Goal: Information Seeking & Learning: Learn about a topic

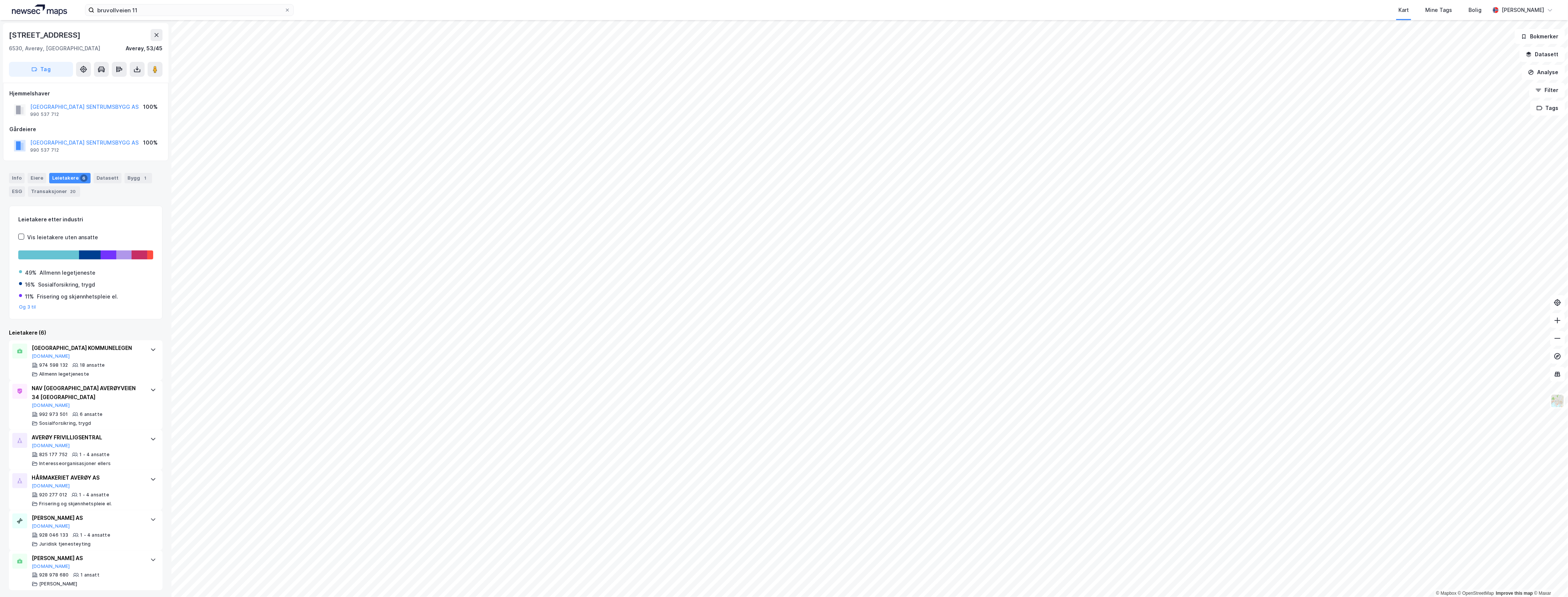
scroll to position [2, 0]
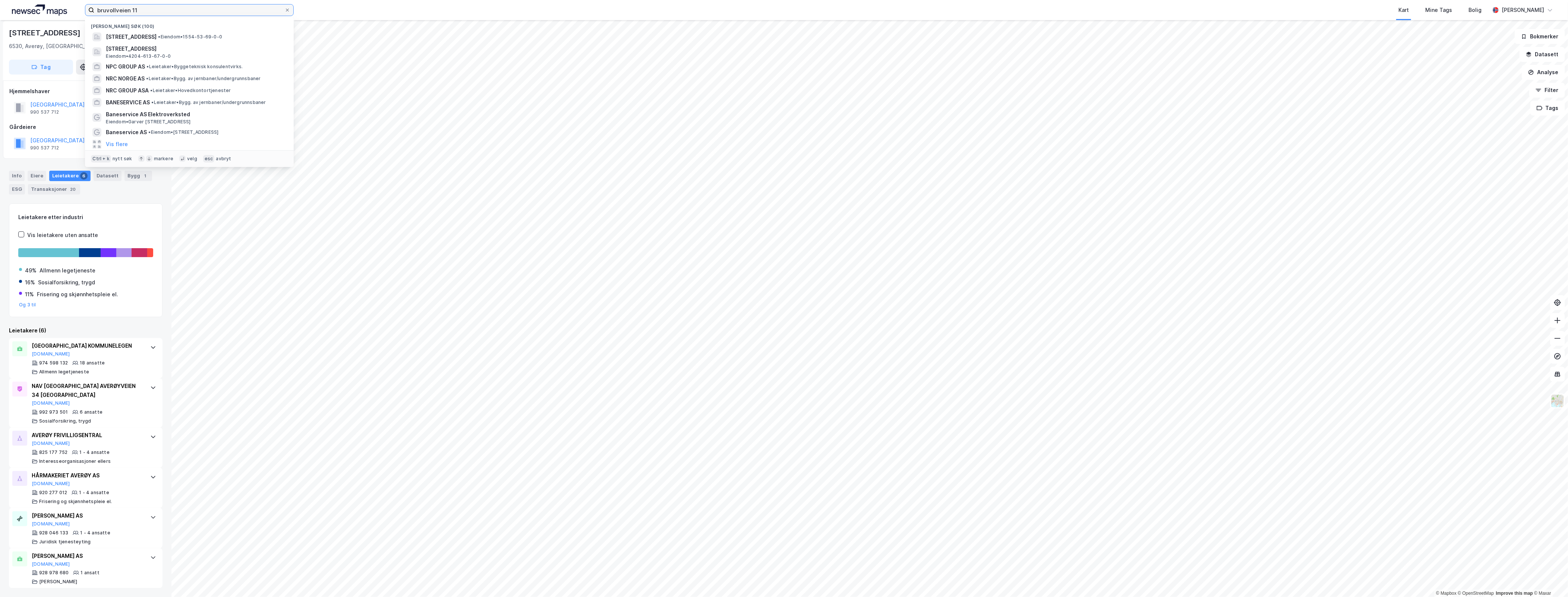
drag, startPoint x: 232, startPoint y: 6, endPoint x: -50, endPoint y: 21, distance: 282.4
click at [0, 21] on html "bruvollveien 11 Nylige søk (100) [STREET_ADDRESS] • Eiendom • 1554-53-69-0-0 Mj…" at bounding box center [784, 298] width 1568 height 597
paste input "[STREET_ADDRESS]"
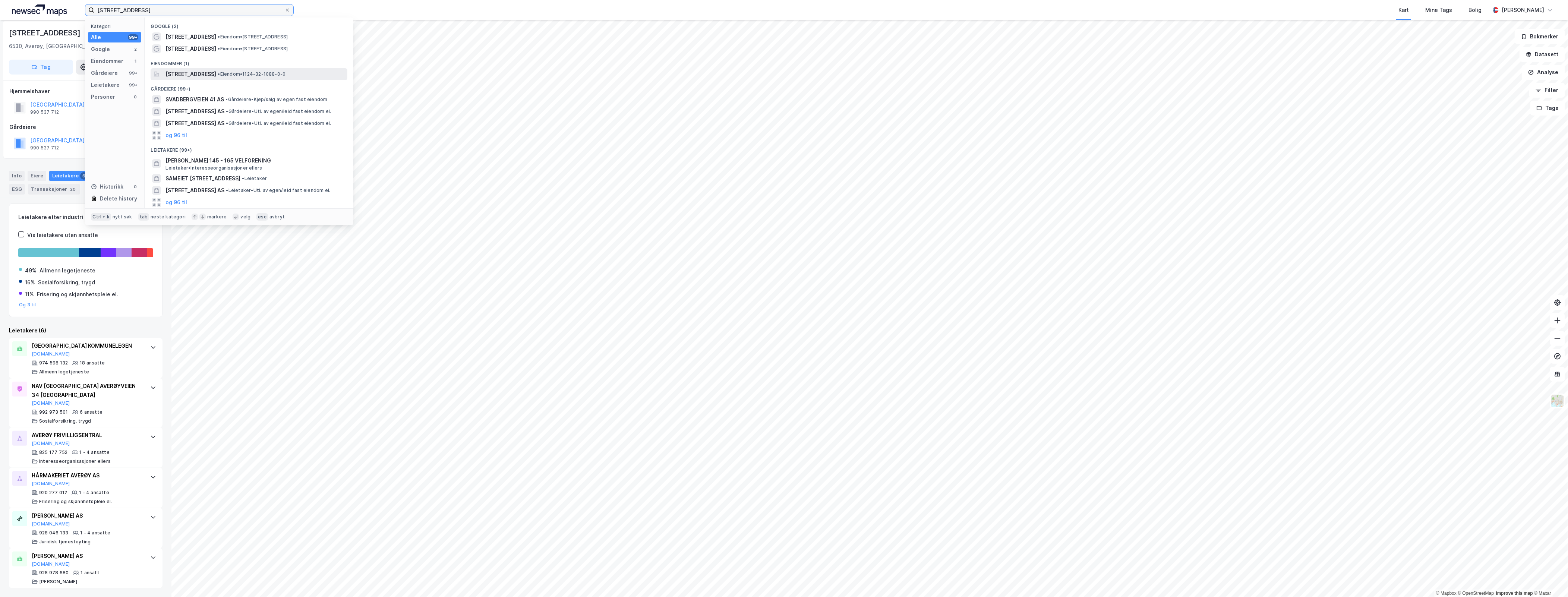
type input "[STREET_ADDRESS]"
click at [216, 74] on span "[STREET_ADDRESS]" at bounding box center [191, 74] width 51 height 9
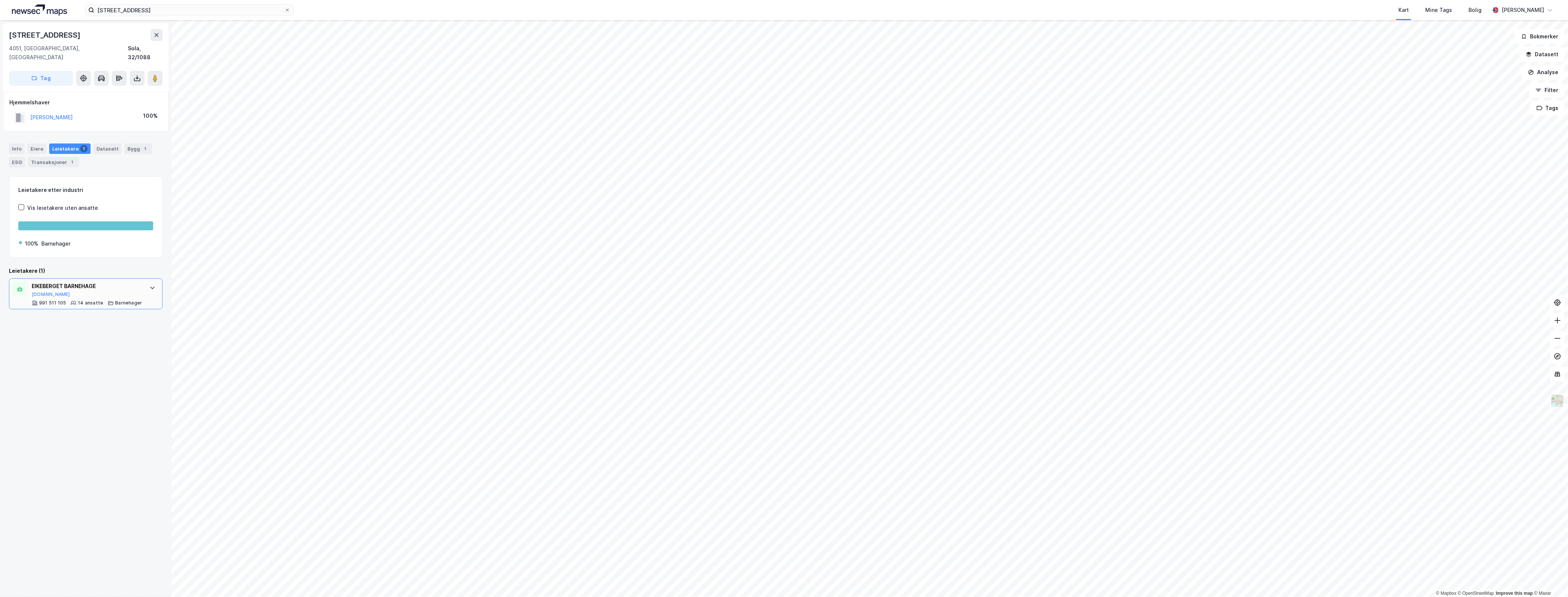
click at [150, 282] on div at bounding box center [153, 288] width 12 height 12
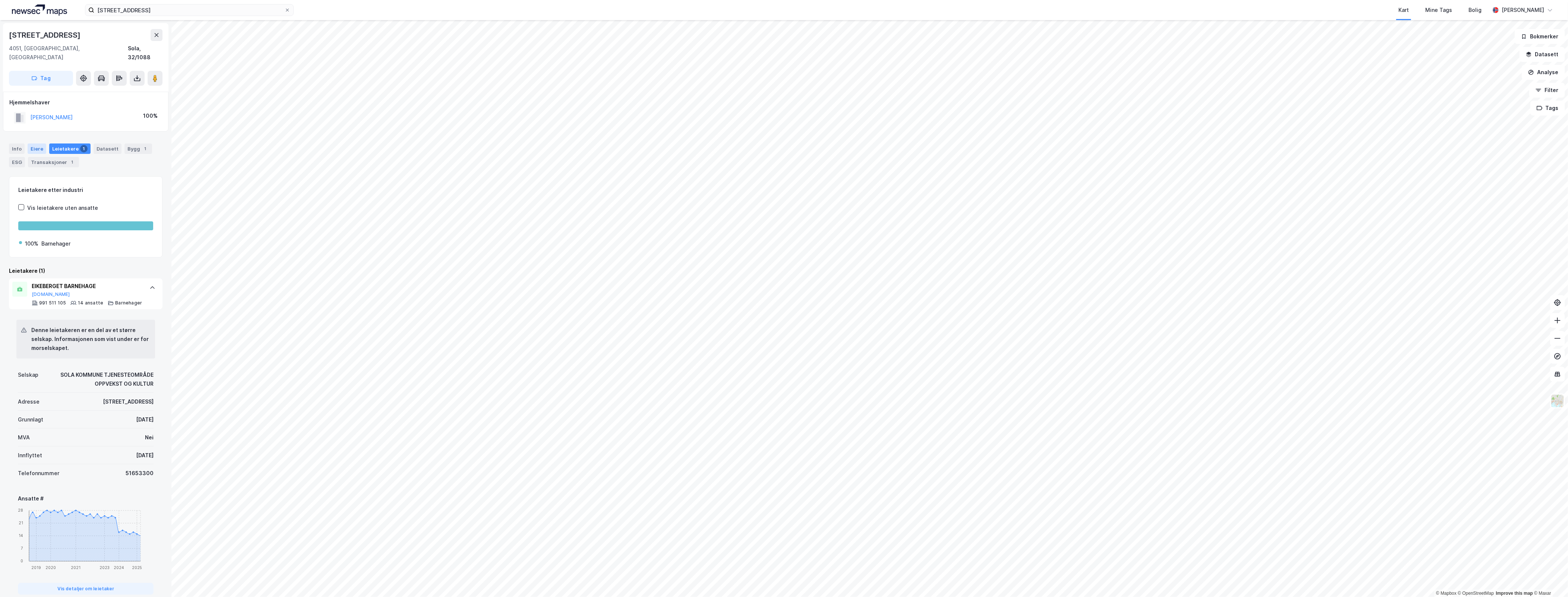
click at [38, 144] on div "Eiere" at bounding box center [37, 148] width 19 height 10
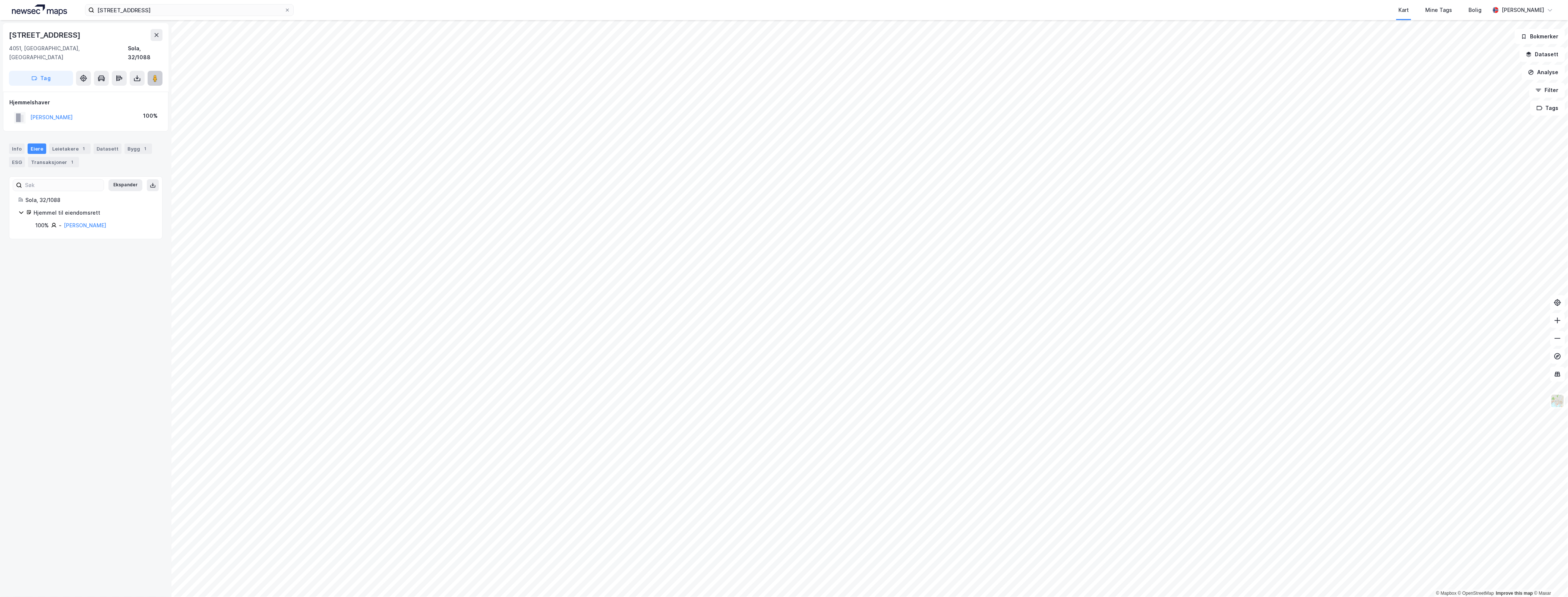
click at [157, 74] on image at bounding box center [155, 78] width 4 height 7
click at [69, 158] on div "1" at bounding box center [72, 162] width 7 height 7
drag, startPoint x: 140, startPoint y: 139, endPoint x: 134, endPoint y: 155, distance: 17.1
click at [142, 145] on div "1" at bounding box center [145, 148] width 7 height 7
click at [65, 144] on div "Leietakere 1" at bounding box center [70, 148] width 41 height 10
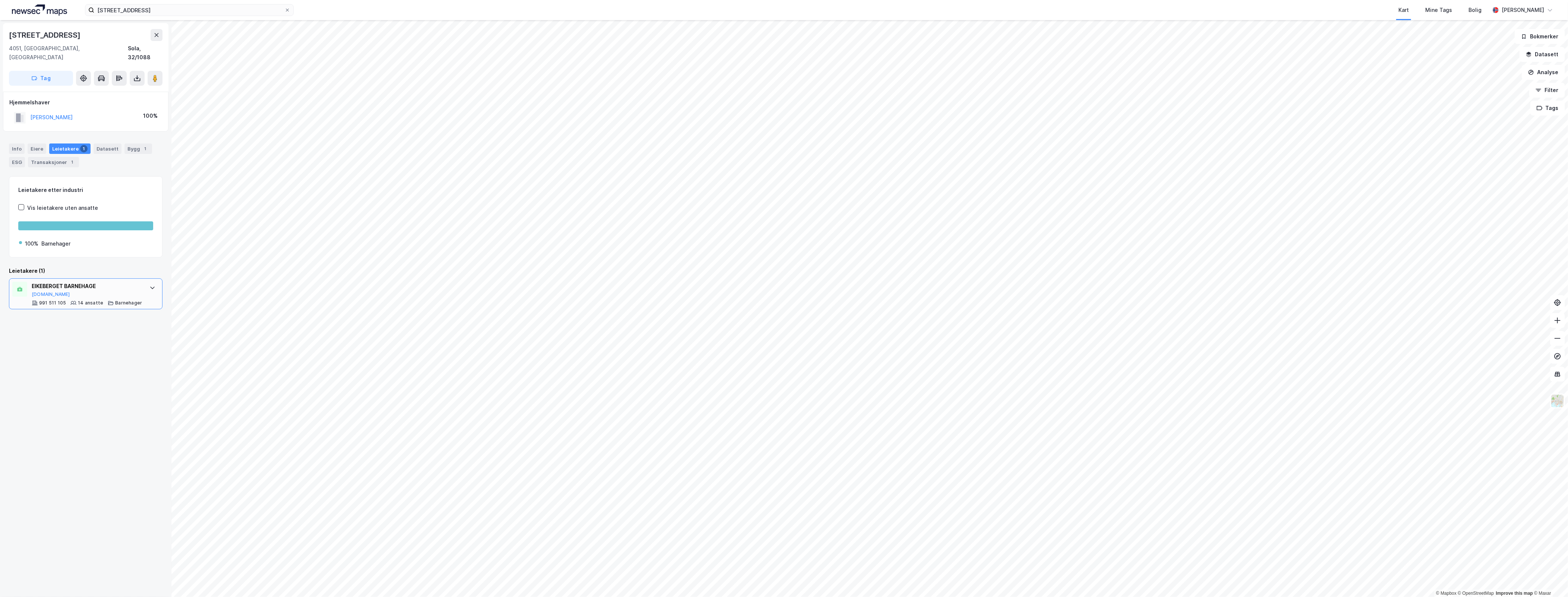
click at [150, 285] on icon at bounding box center [153, 288] width 6 height 6
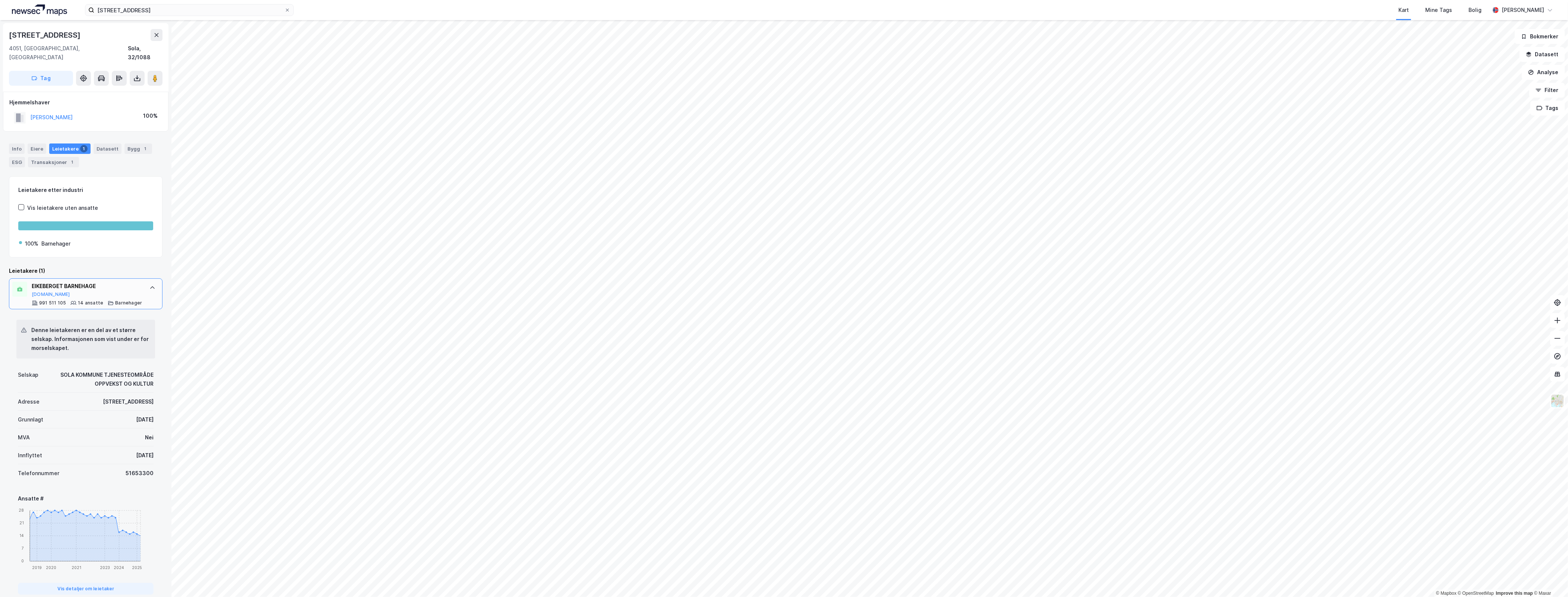
click at [87, 288] on div "EIKEBERGET BARNEHAGE [DOMAIN_NAME]" at bounding box center [86, 290] width 110 height 16
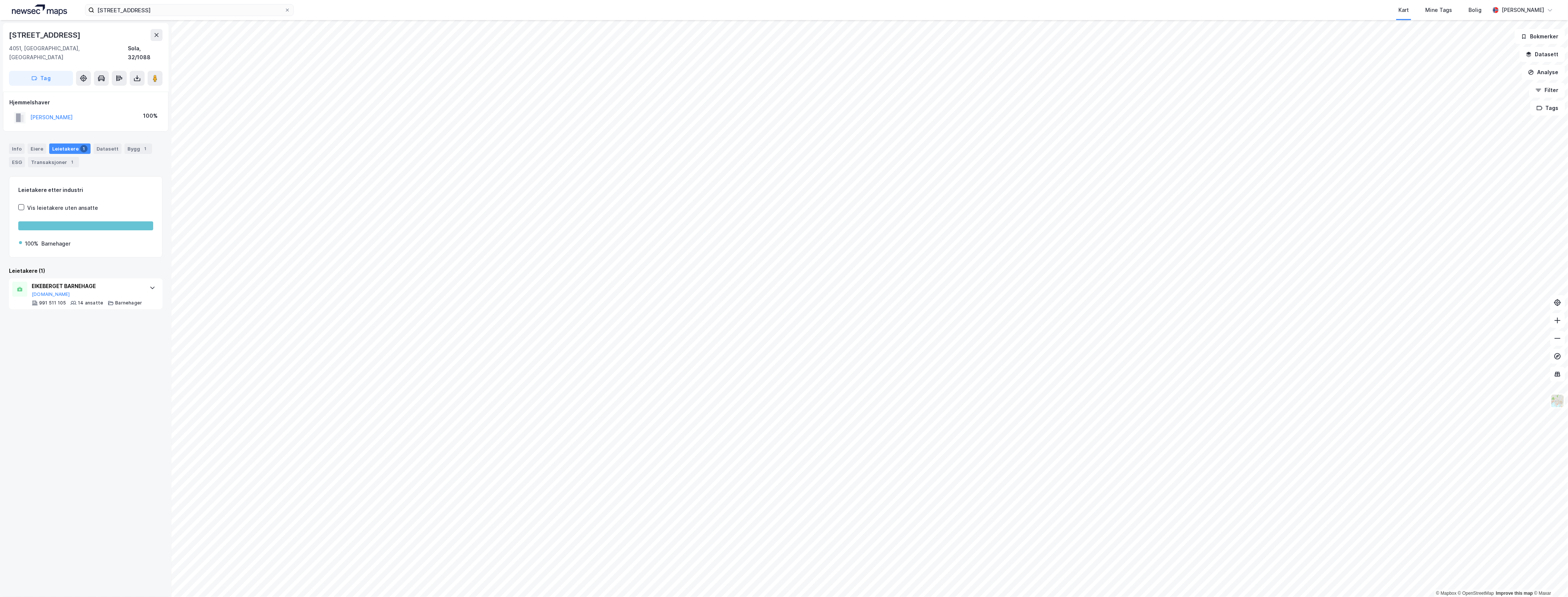
click at [150, 285] on icon at bounding box center [153, 288] width 6 height 6
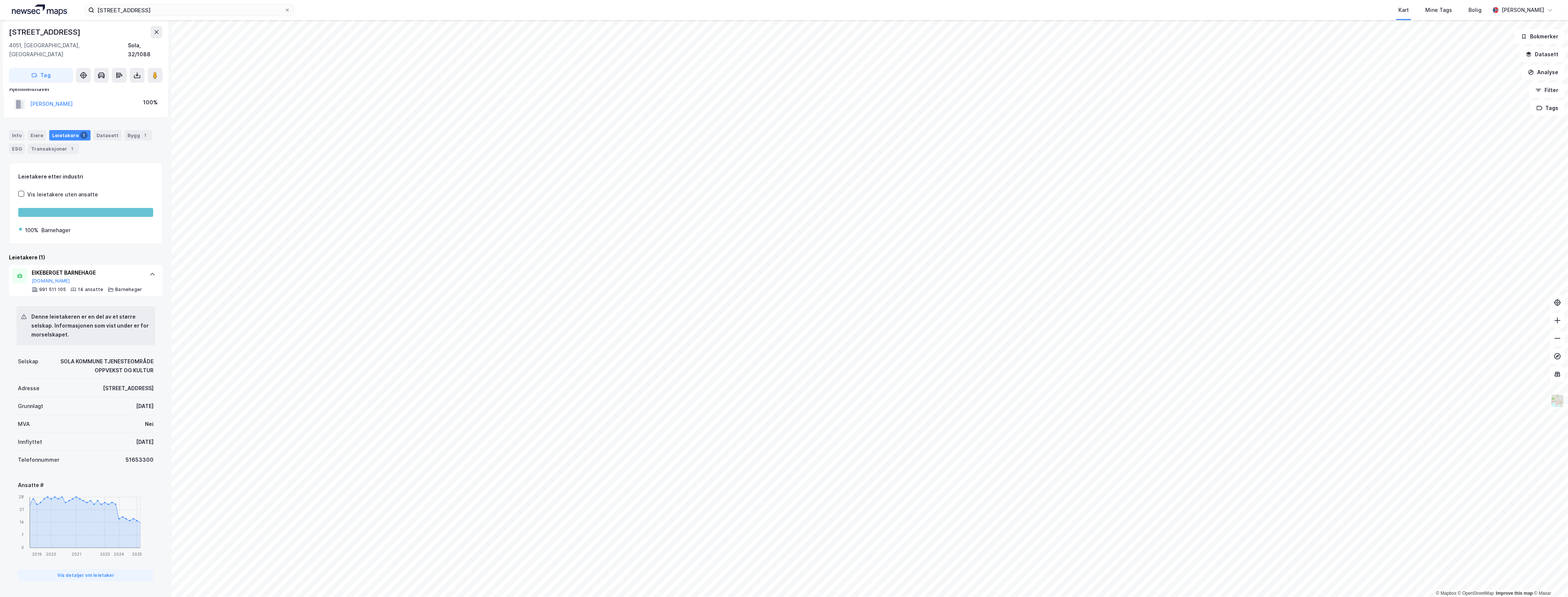
scroll to position [25, 0]
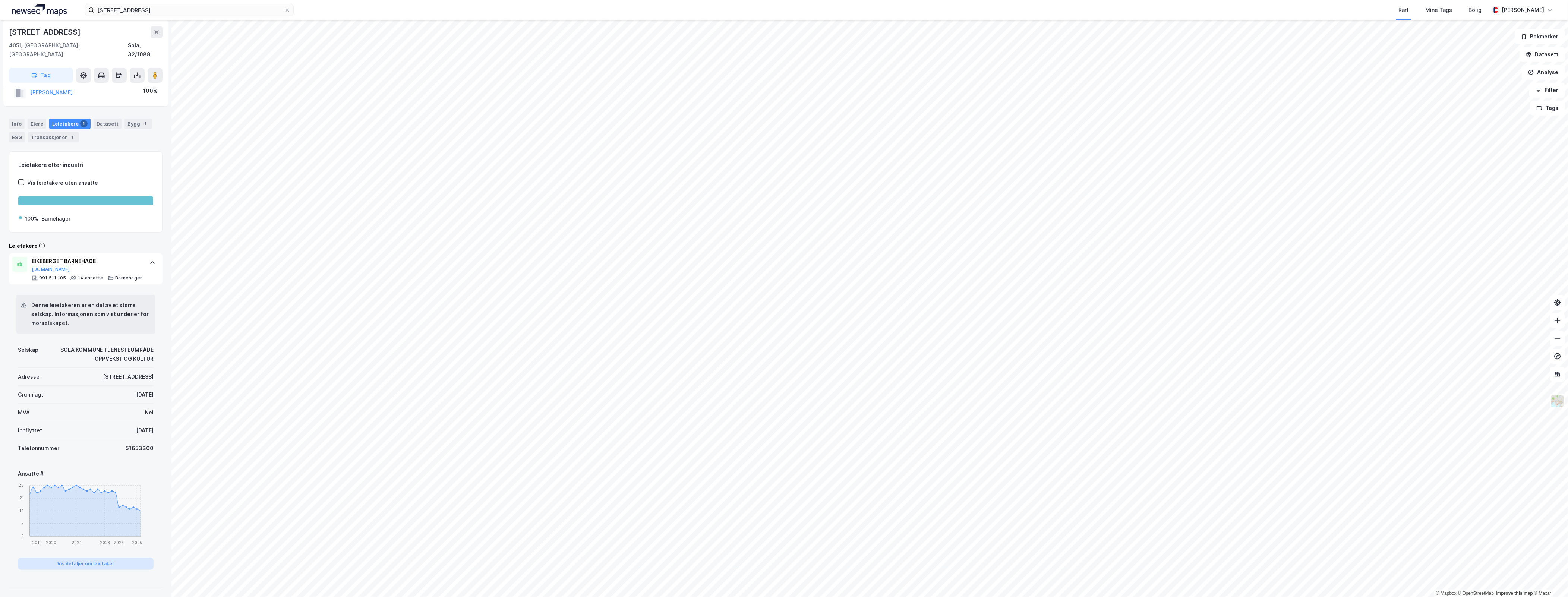
click at [96, 567] on button "Vis detaljer om leietaker" at bounding box center [85, 564] width 136 height 12
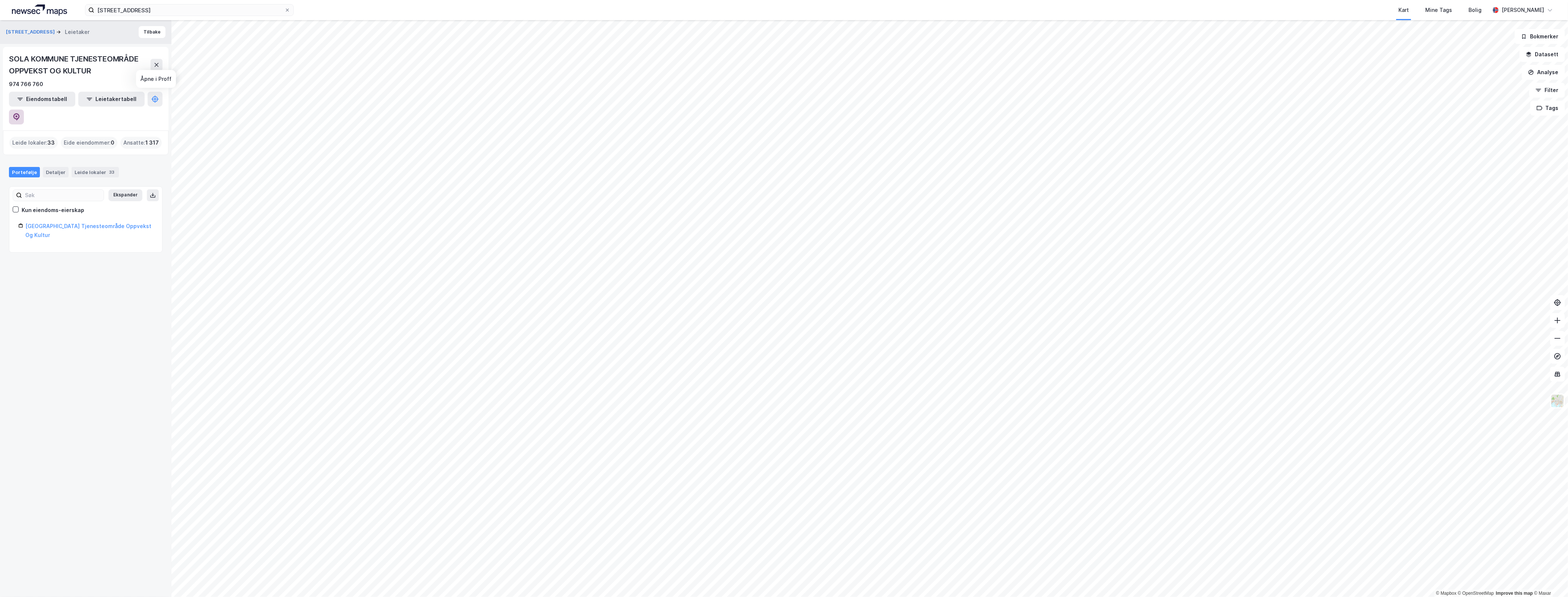
click at [19, 113] on icon at bounding box center [16, 117] width 6 height 7
click at [27, 32] on button "[STREET_ADDRESS]" at bounding box center [31, 32] width 51 height 7
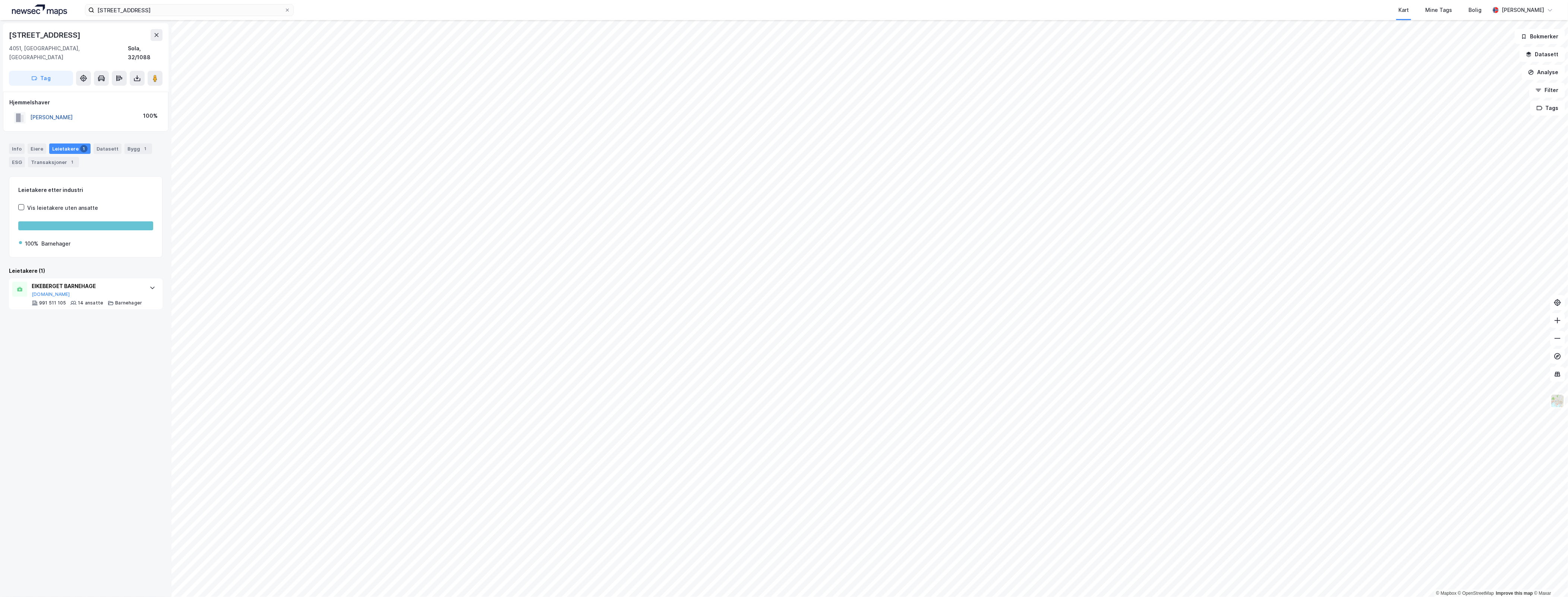
click at [0, 0] on button "[PERSON_NAME]" at bounding box center [0, 0] width 0 height 0
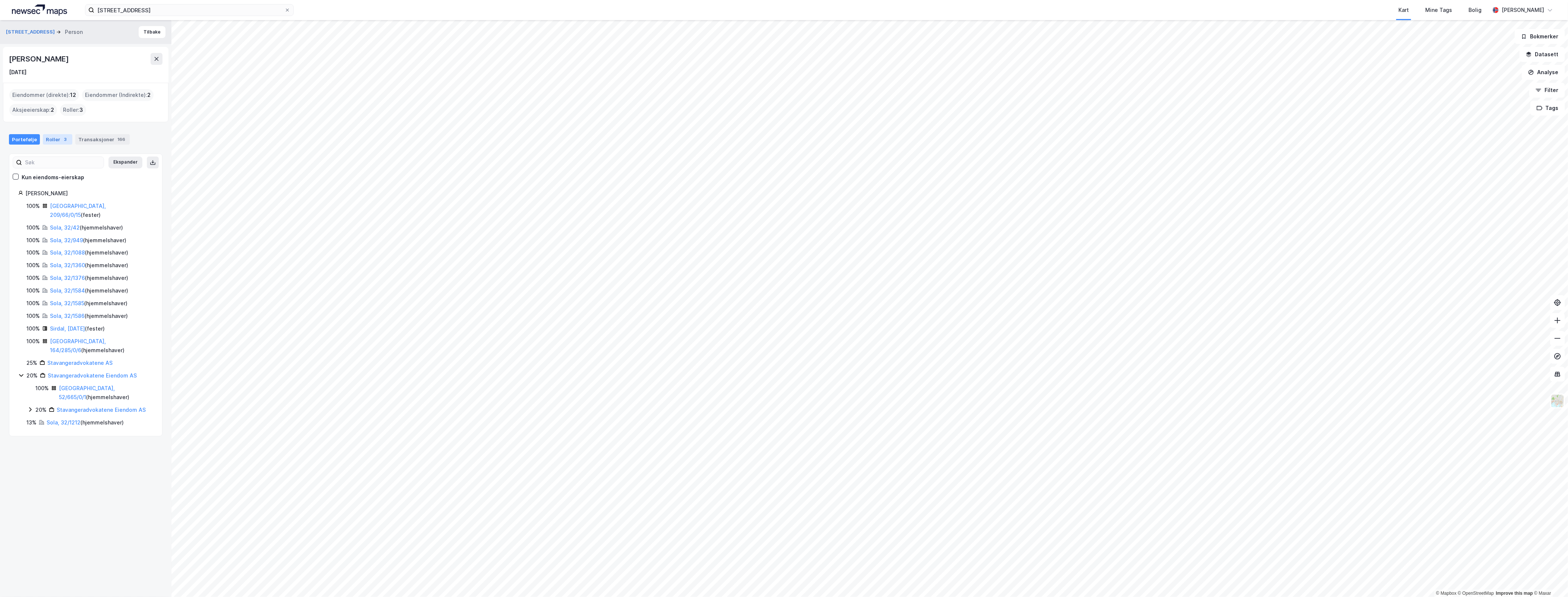
click at [51, 140] on div "Roller 3" at bounding box center [57, 139] width 29 height 10
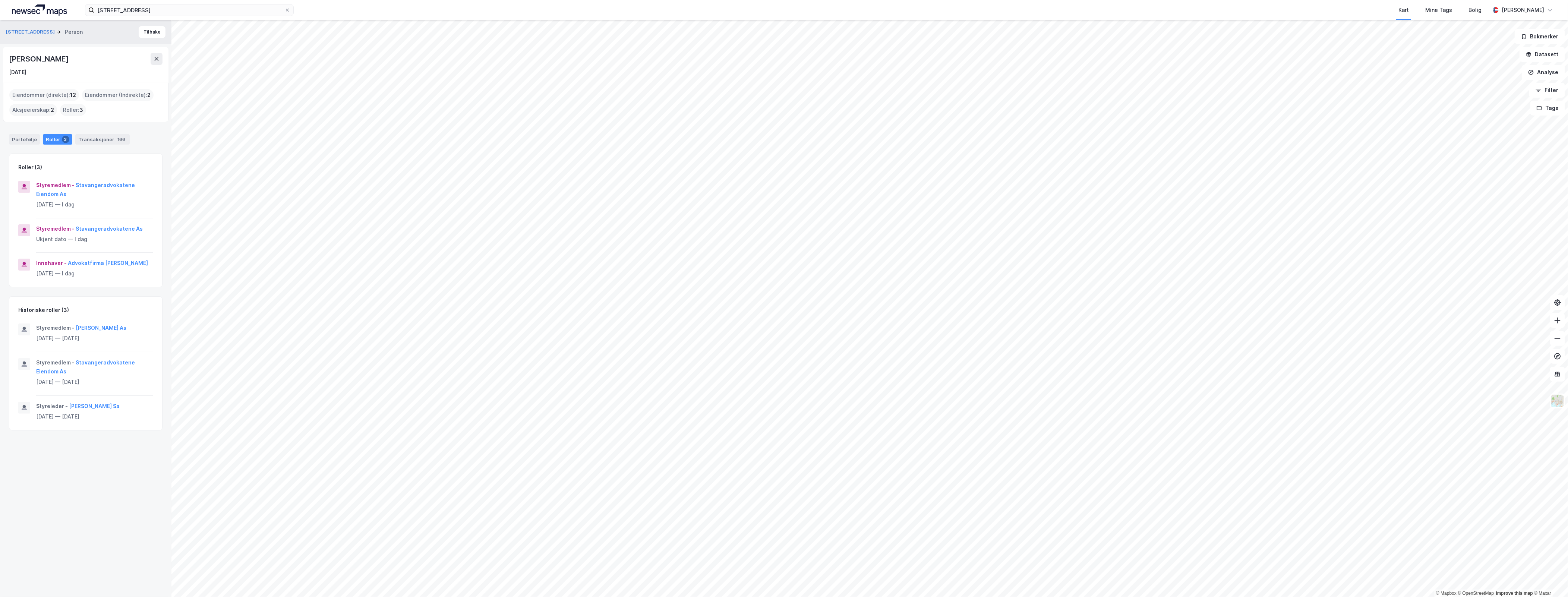
click at [52, 137] on div "Roller 3" at bounding box center [57, 139] width 29 height 10
drag, startPoint x: 9, startPoint y: 61, endPoint x: 90, endPoint y: 49, distance: 81.9
click at [90, 49] on div "[PERSON_NAME] [DATE]" at bounding box center [86, 65] width 166 height 36
copy div "[PERSON_NAME]"
click at [29, 31] on button "[STREET_ADDRESS]" at bounding box center [31, 32] width 51 height 7
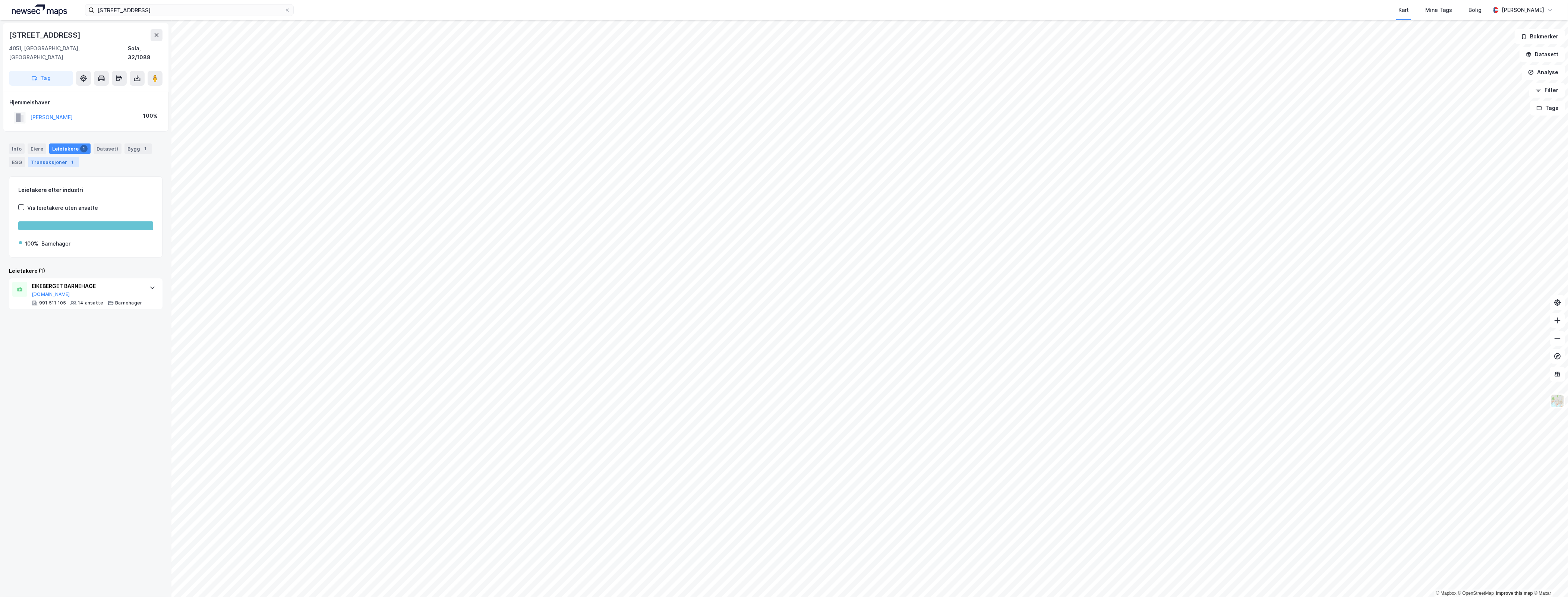
click at [62, 157] on div "Transaksjoner 1" at bounding box center [54, 162] width 51 height 10
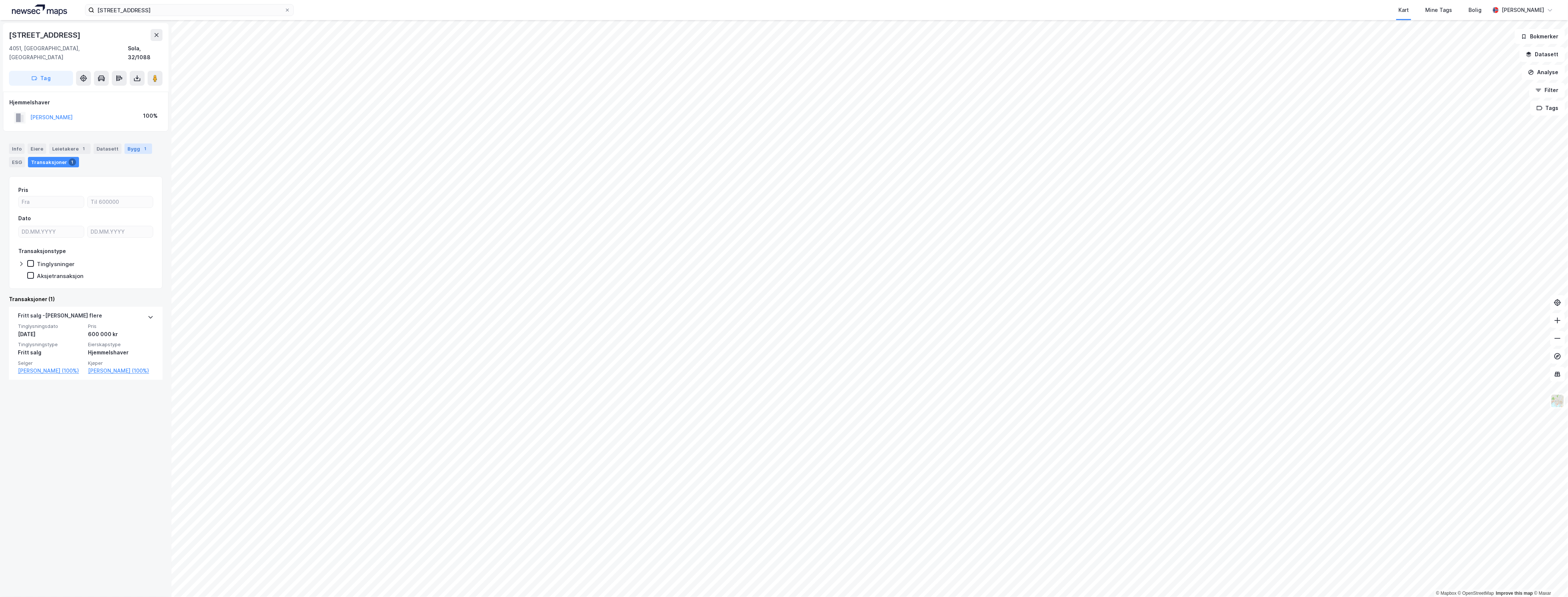
click at [127, 144] on div "Bygg 1" at bounding box center [138, 148] width 27 height 10
click at [58, 144] on div "Leietakere 1" at bounding box center [70, 148] width 41 height 10
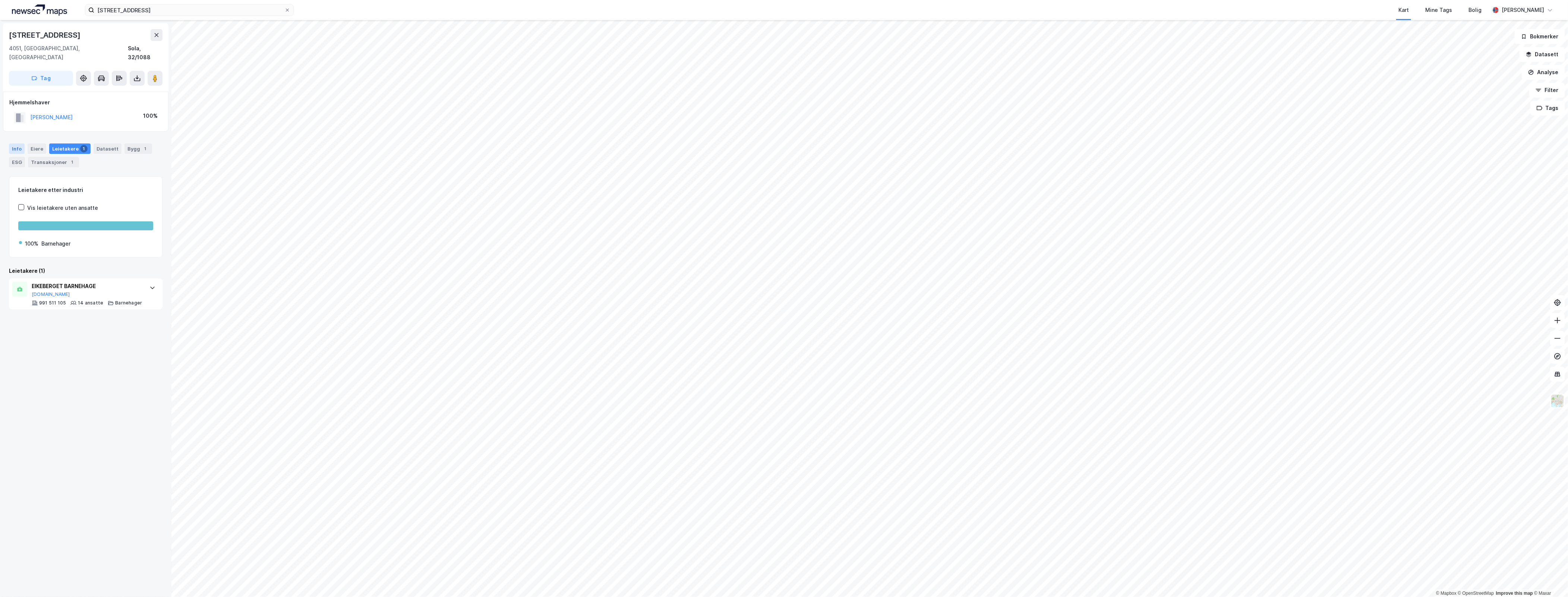
click at [16, 144] on div "Info" at bounding box center [17, 148] width 16 height 10
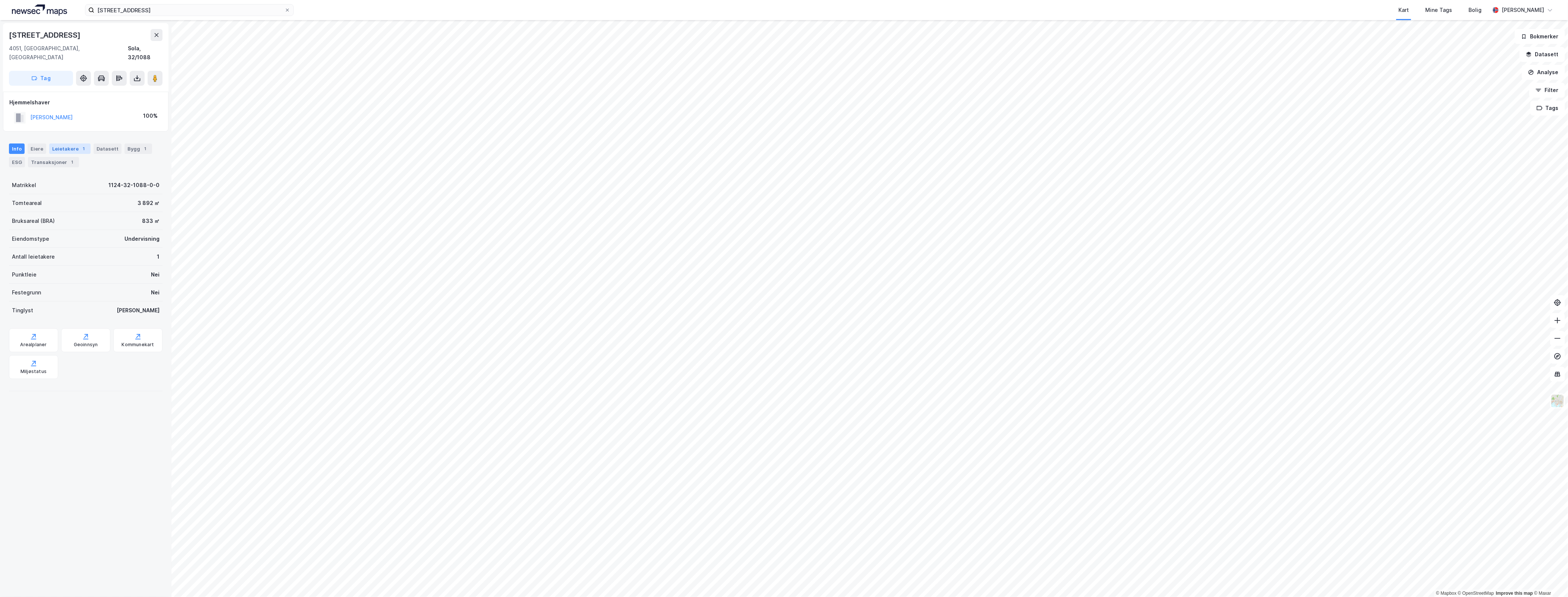
click at [80, 145] on div "1" at bounding box center [84, 148] width 7 height 7
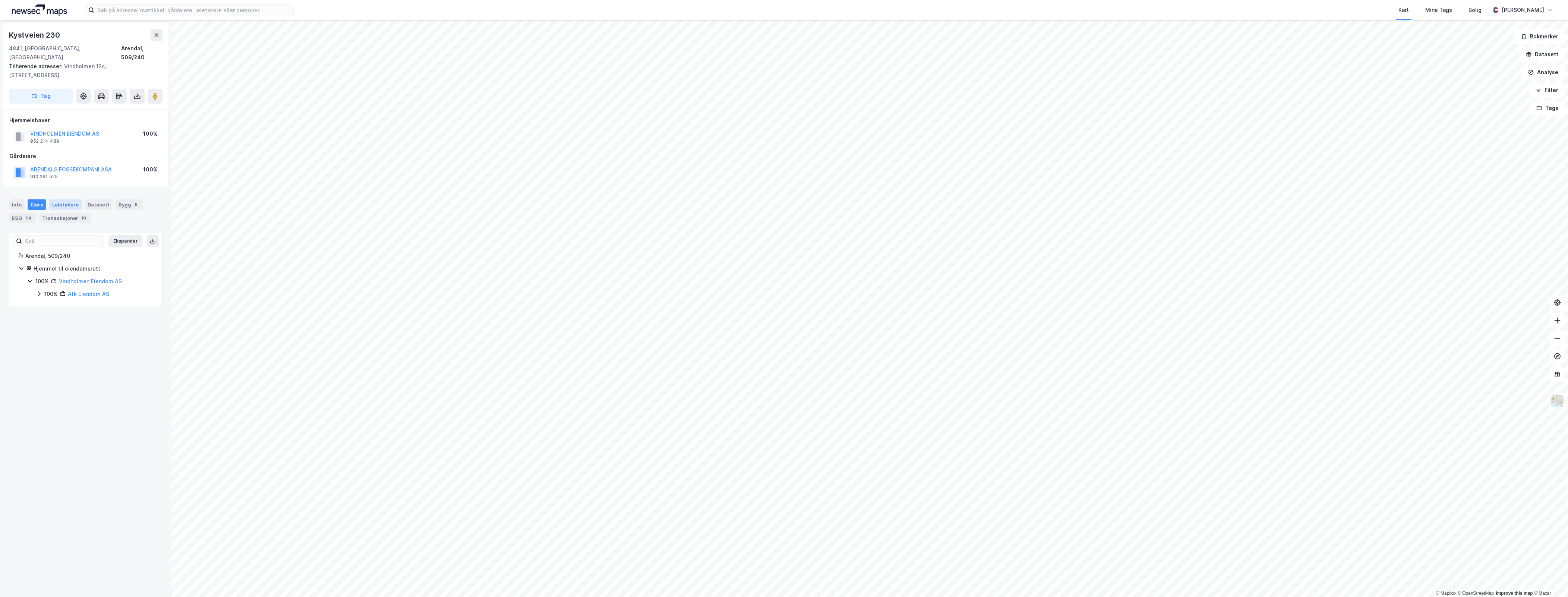
click at [68, 200] on div "Leietakere" at bounding box center [65, 204] width 32 height 10
click at [19, 200] on div "Info" at bounding box center [17, 204] width 16 height 10
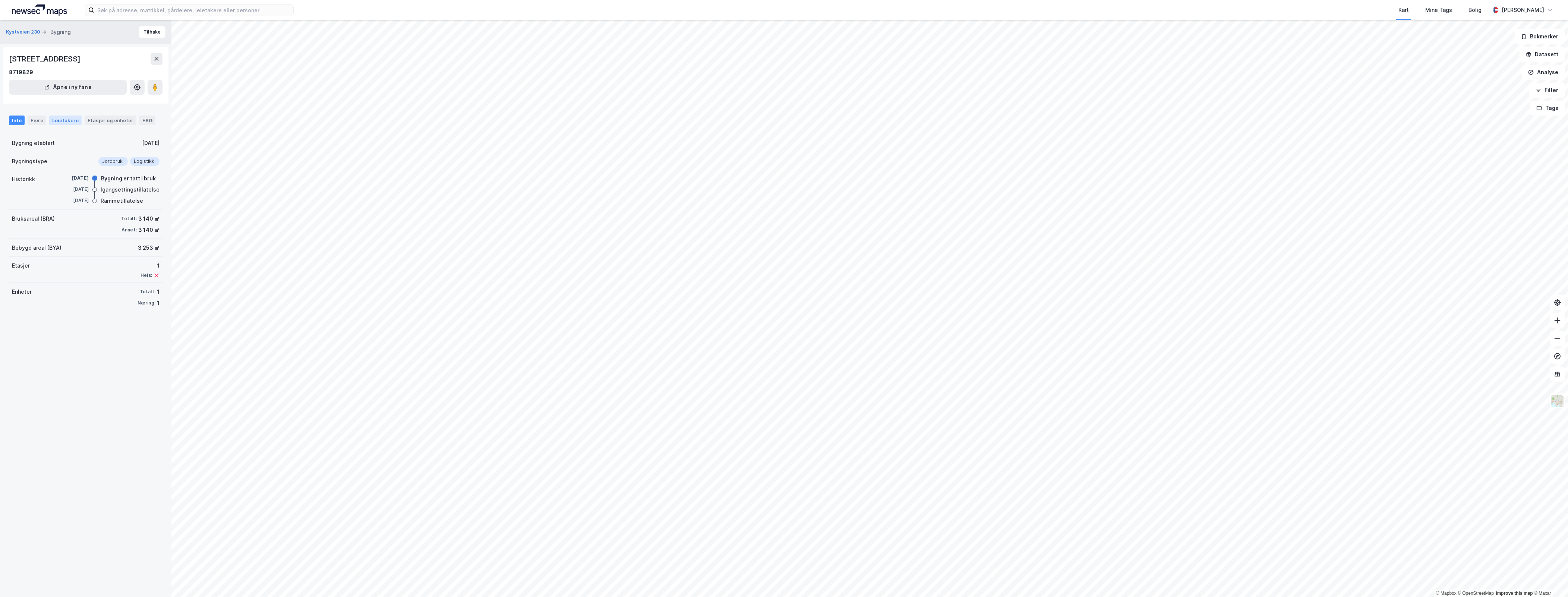
click at [57, 120] on div "Leietakere" at bounding box center [65, 120] width 32 height 10
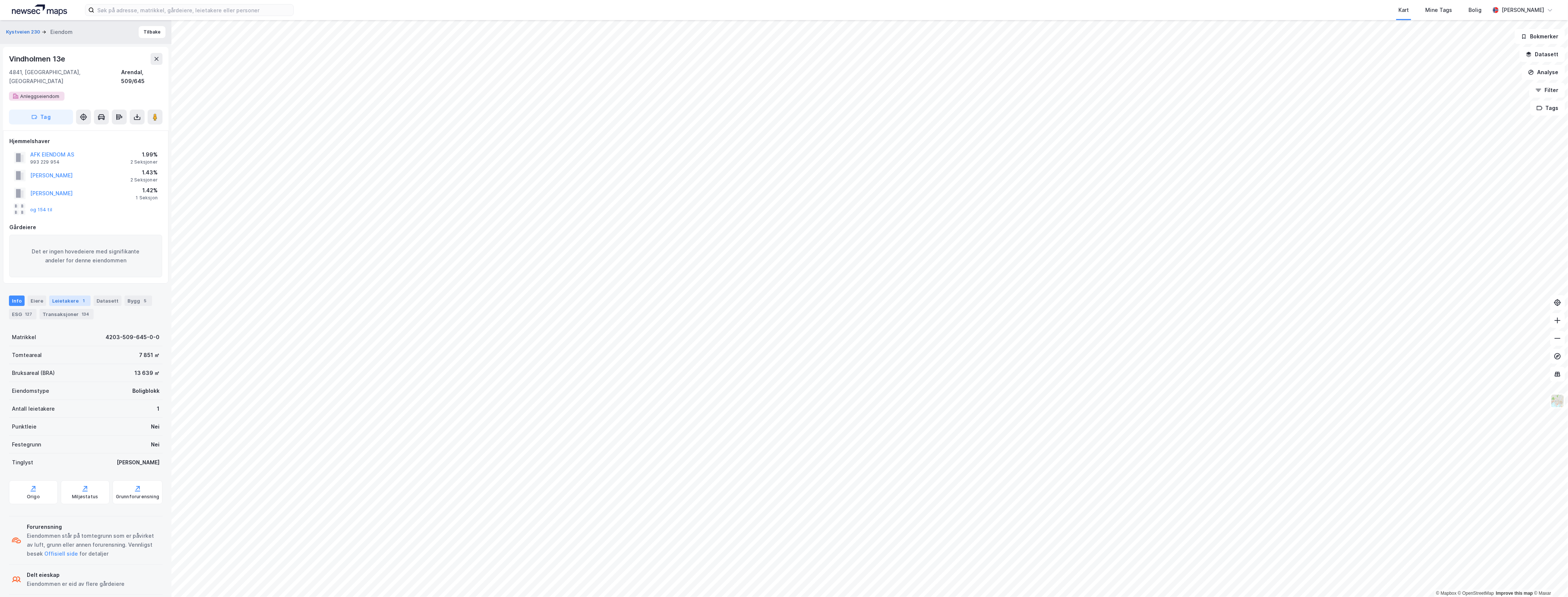
click at [68, 296] on div "Leietakere 1" at bounding box center [70, 301] width 41 height 10
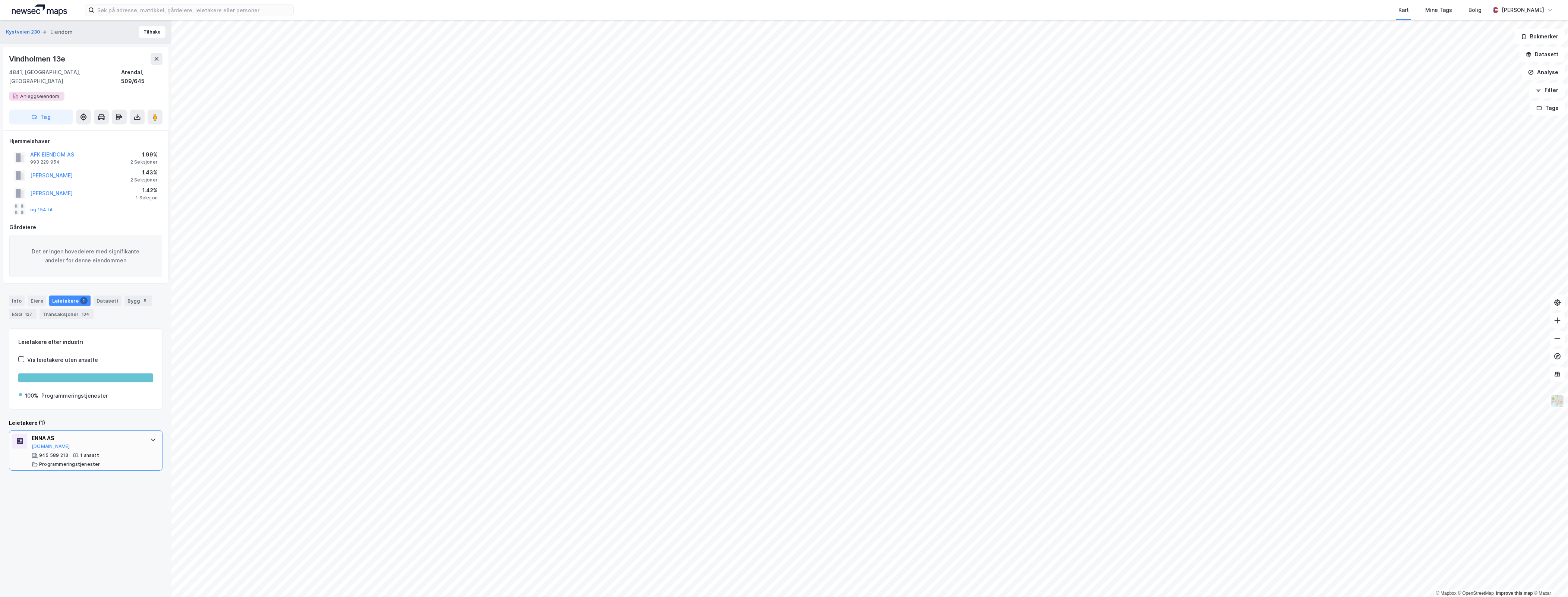
click at [150, 437] on icon at bounding box center [153, 440] width 6 height 6
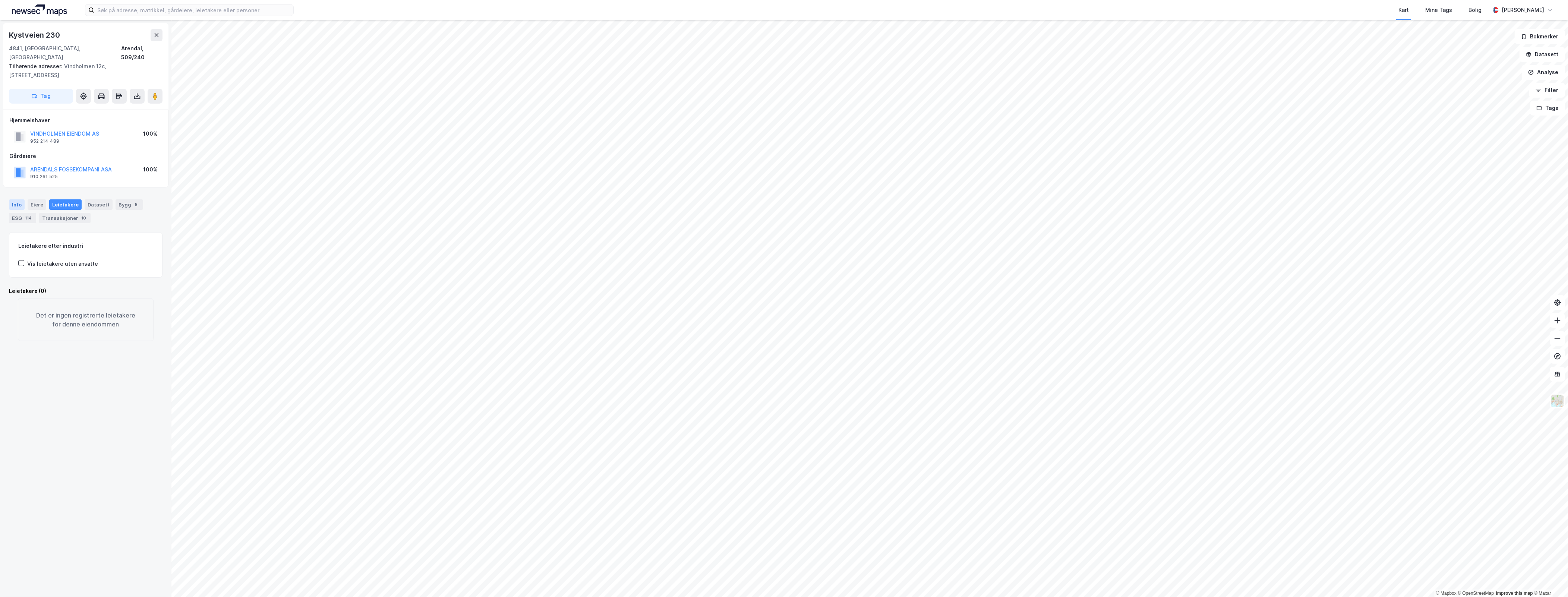
click at [21, 200] on div "Info" at bounding box center [17, 204] width 16 height 10
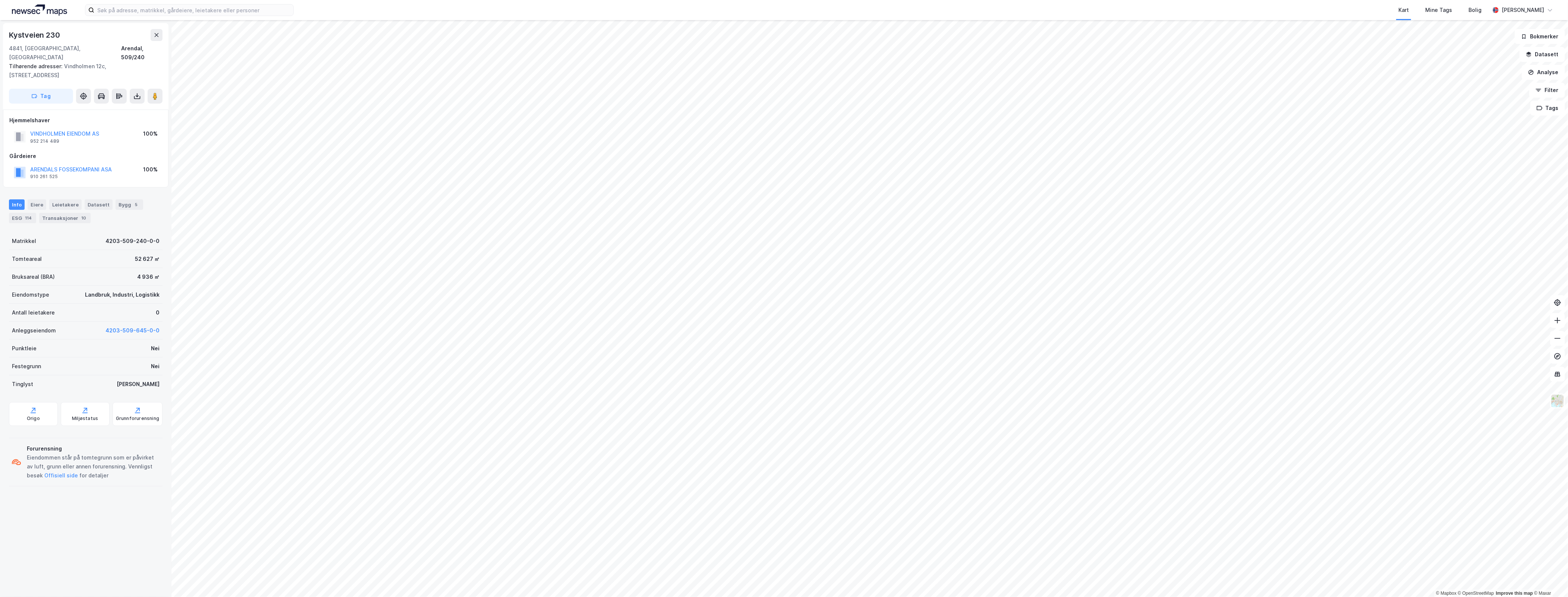
click at [77, 498] on div "Kystveien 230 4841, Arendal, Agder Arendal, 509/240 Tilhørende adresser: Vindho…" at bounding box center [86, 309] width 172 height 577
drag, startPoint x: 159, startPoint y: 88, endPoint x: 169, endPoint y: 101, distance: 16.4
click at [159, 89] on button at bounding box center [155, 96] width 15 height 15
